Goal: Task Accomplishment & Management: Manage account settings

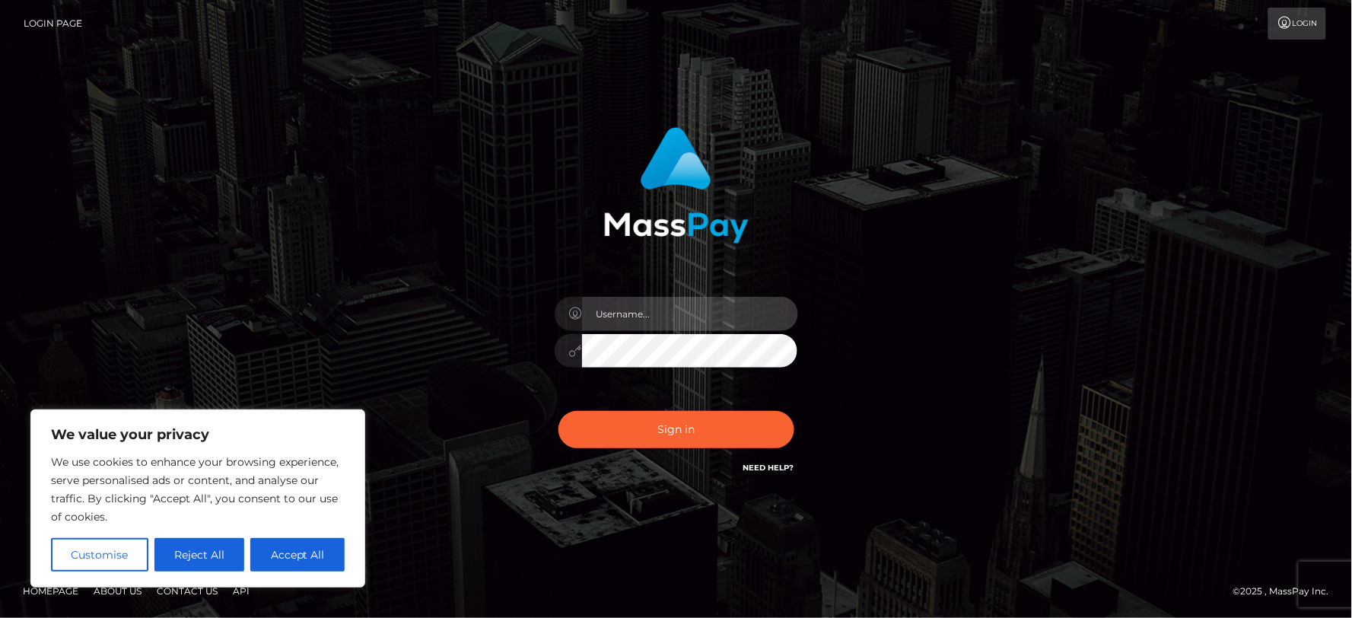
type input "MJSamelo"
click at [1021, 322] on div "MJSamelo Sign in" at bounding box center [677, 309] width 868 height 387
click at [1018, 333] on div "MJSamelo Sign in" at bounding box center [677, 309] width 868 height 387
click at [412, 537] on div "MJSamelo Sign in" at bounding box center [676, 310] width 1352 height 616
click at [1160, 260] on div "MJSamelo Sign in" at bounding box center [676, 310] width 1352 height 616
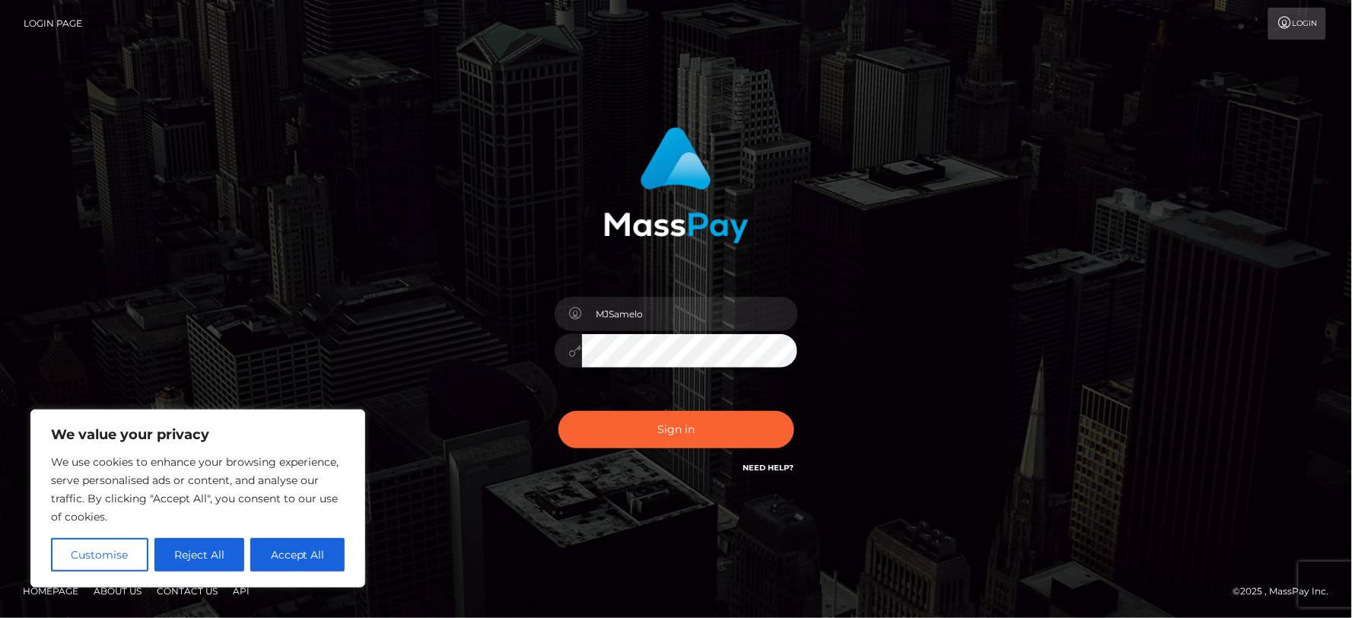
drag, startPoint x: 1106, startPoint y: 242, endPoint x: 1104, endPoint y: 209, distance: 32.8
click at [1108, 241] on div "MJSamelo Sign in" at bounding box center [677, 309] width 868 height 387
click at [640, 428] on button "Sign in" at bounding box center [677, 429] width 236 height 37
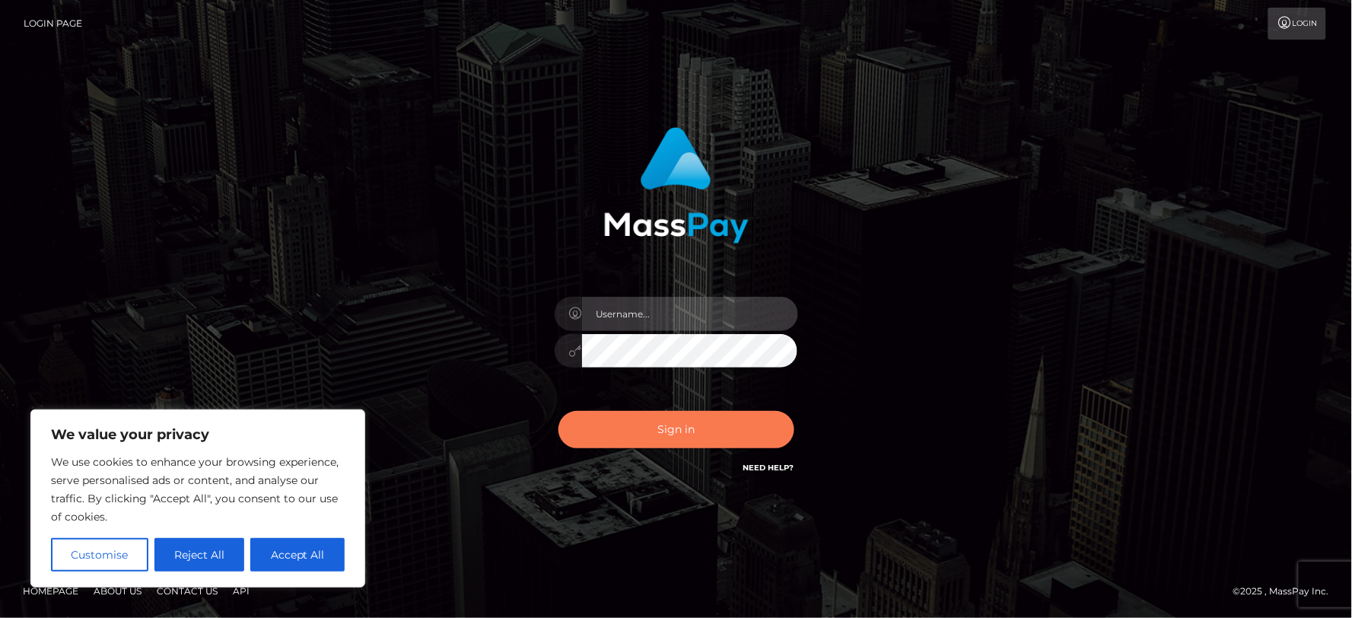
type input "MJSamelo"
click at [616, 437] on button "Sign in" at bounding box center [677, 429] width 236 height 37
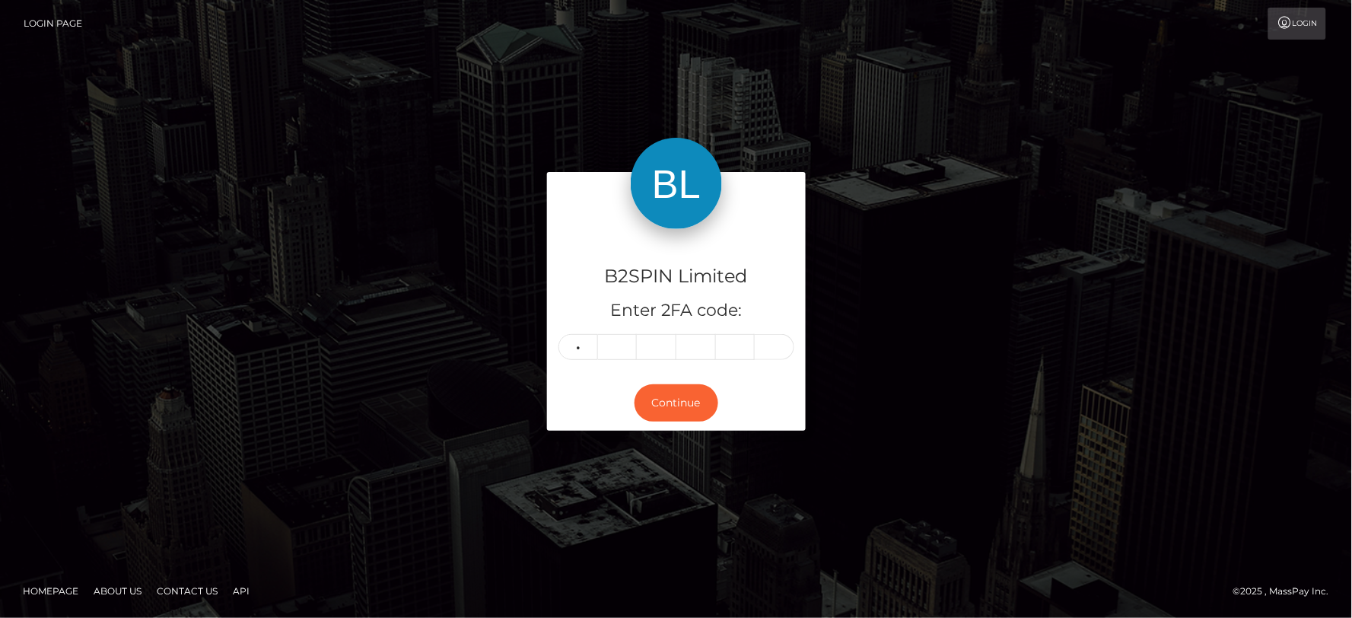
type input "5"
type input "4"
type input "7"
type input "4"
type input "3"
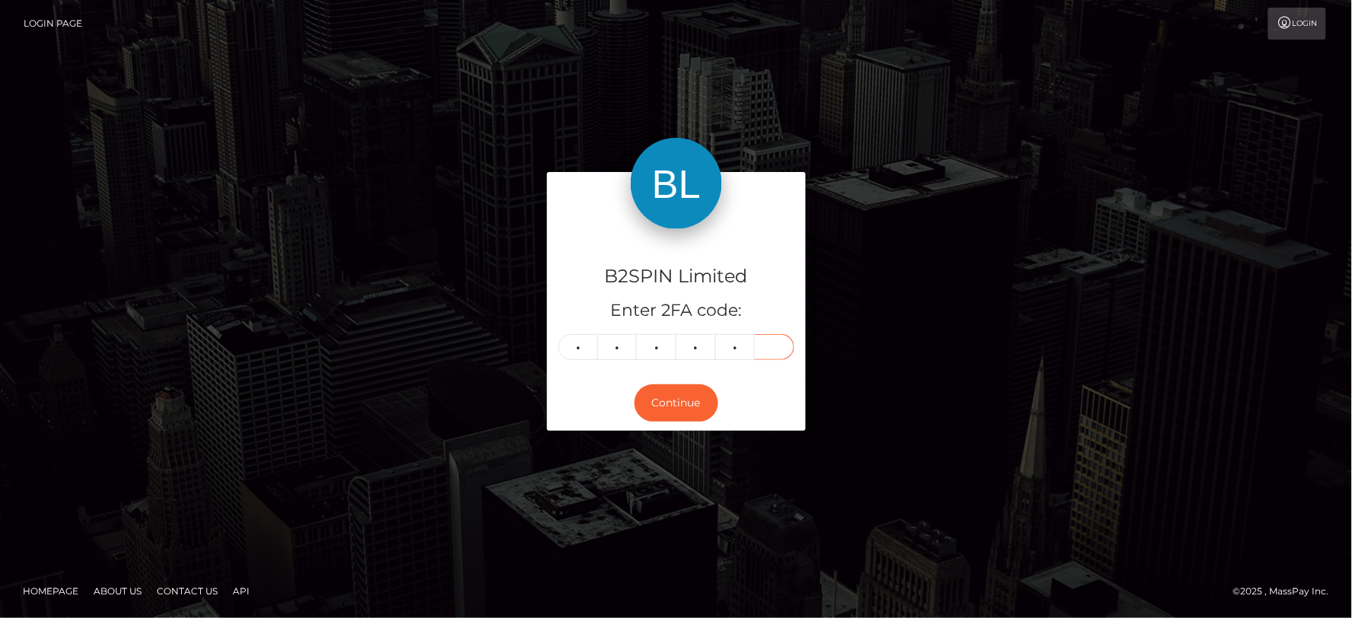
type input "1"
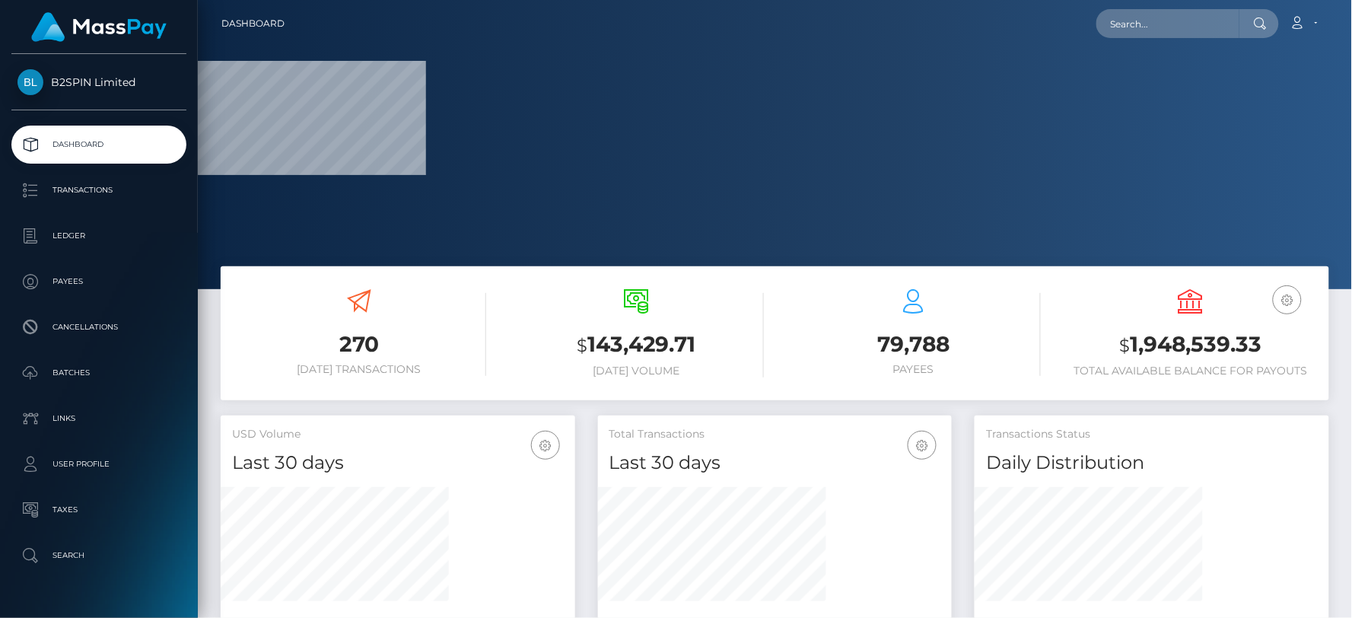
click at [1243, 338] on h3 "$ 1,948,539.33" at bounding box center [1191, 345] width 254 height 31
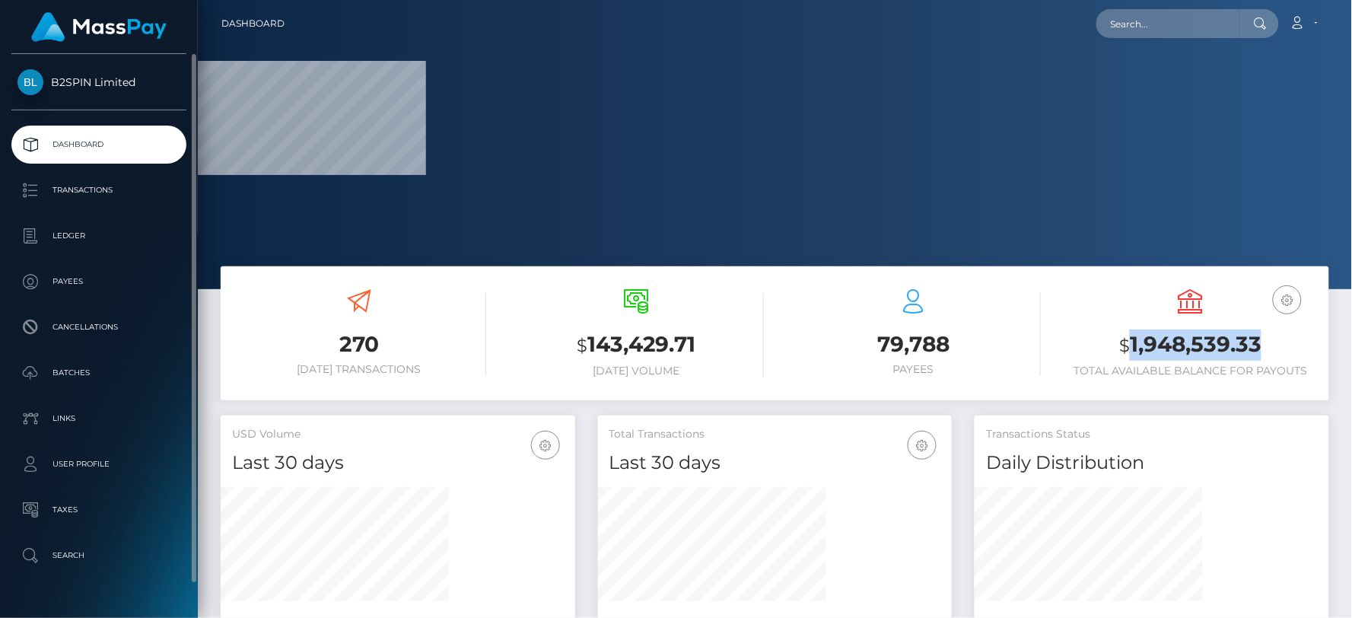
copy h3 "1,948,539.33"
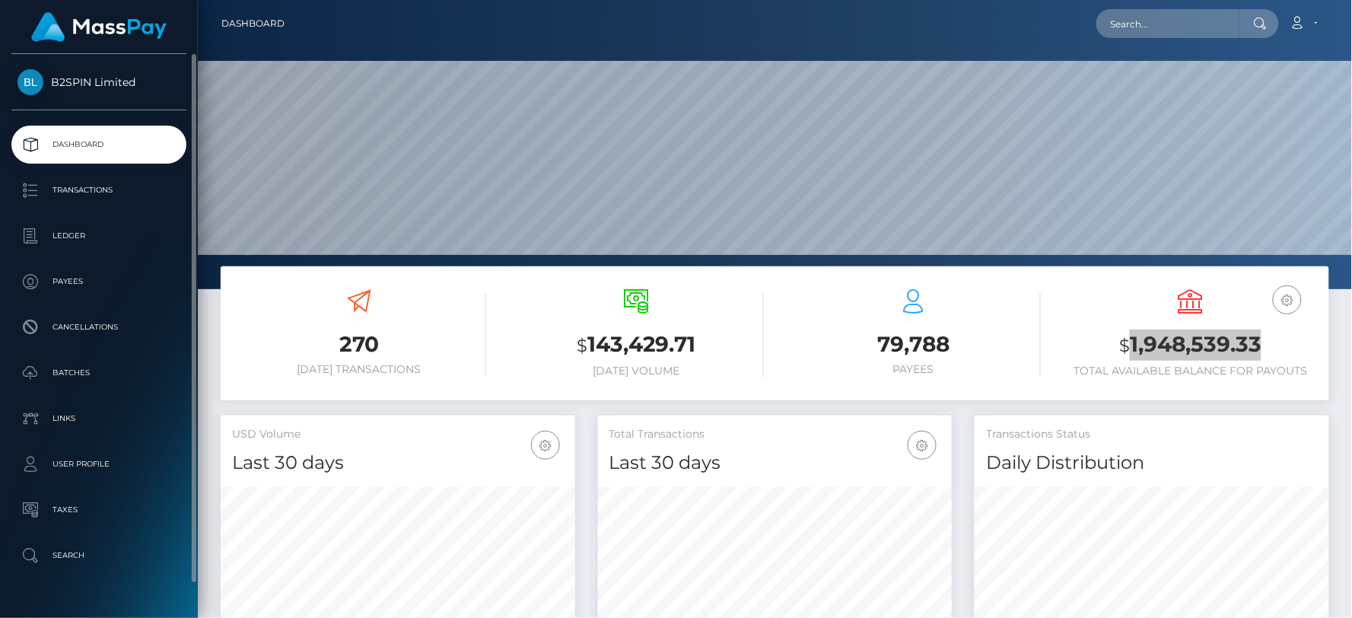
scroll to position [269, 355]
